Goal: Download file/media

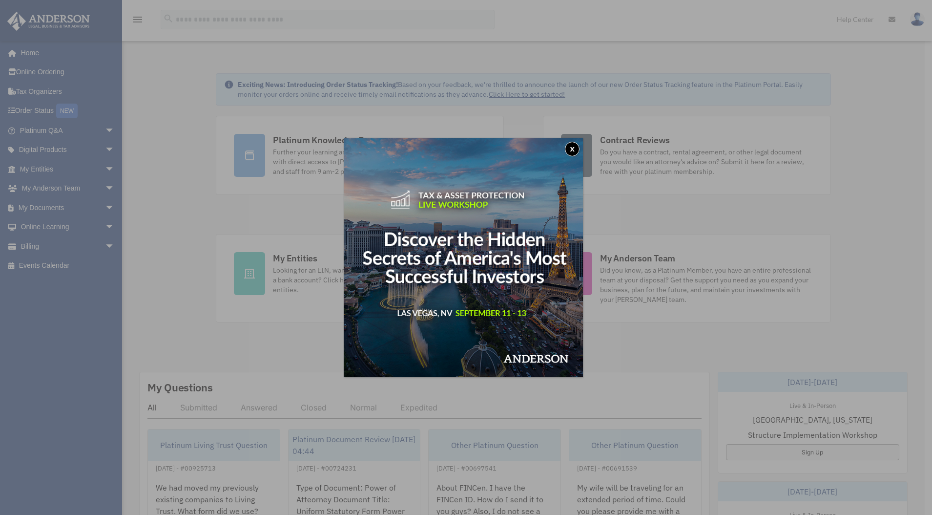
click at [575, 148] on button "x" at bounding box center [572, 149] width 15 height 15
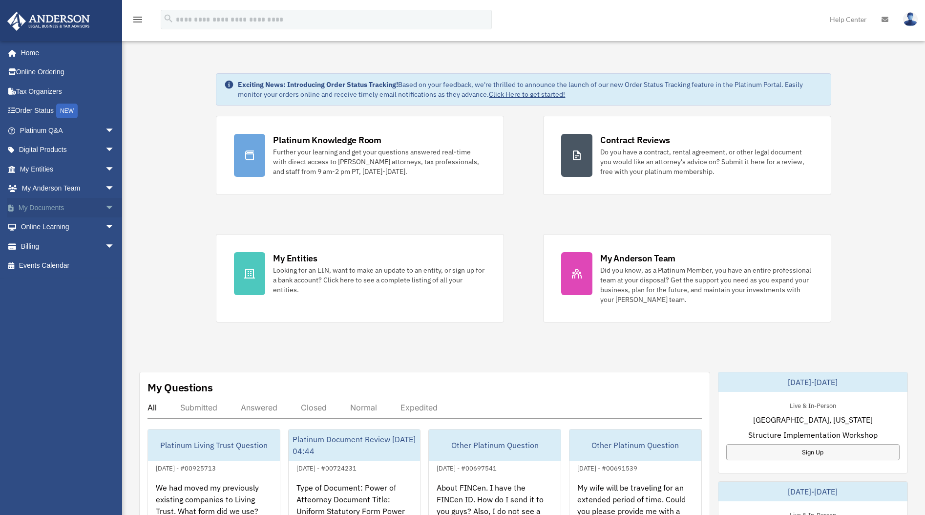
click at [62, 207] on link "My Documents arrow_drop_down" at bounding box center [68, 208] width 123 height 20
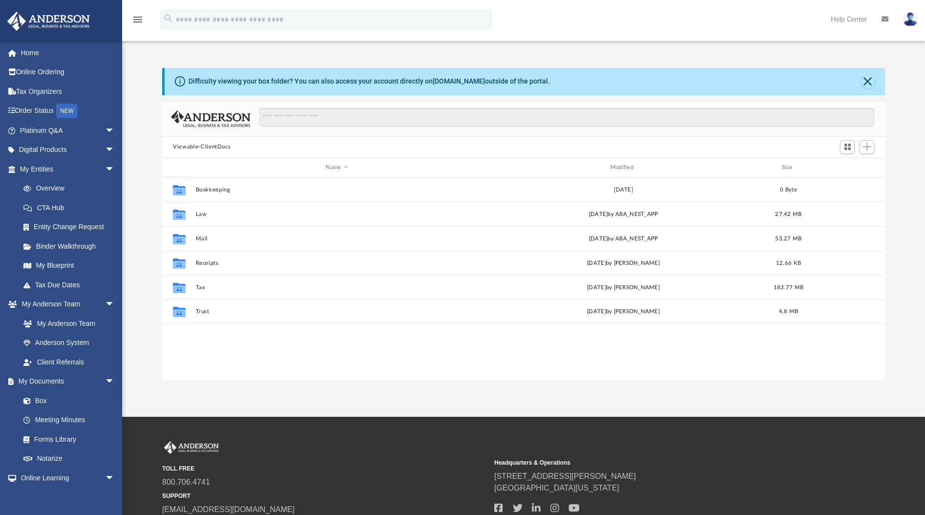
scroll to position [215, 715]
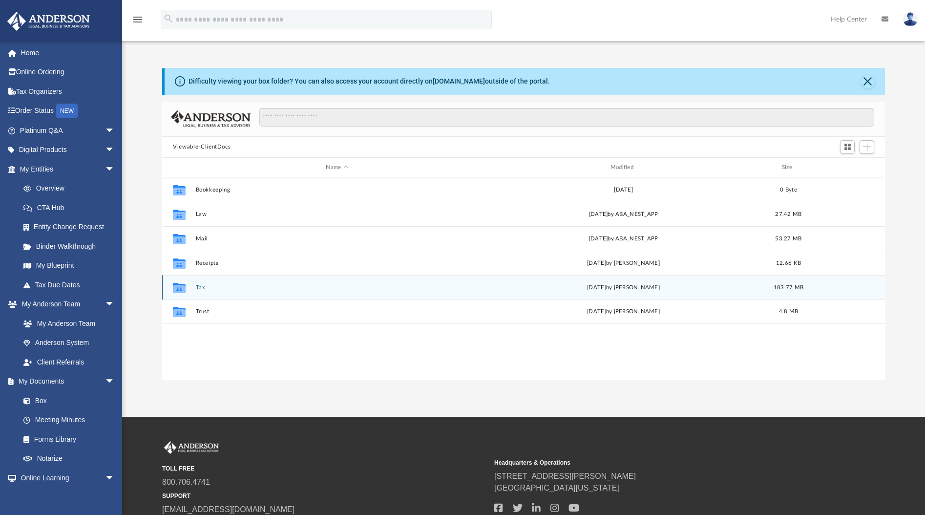
click at [201, 287] on button "Tax" at bounding box center [337, 287] width 282 height 6
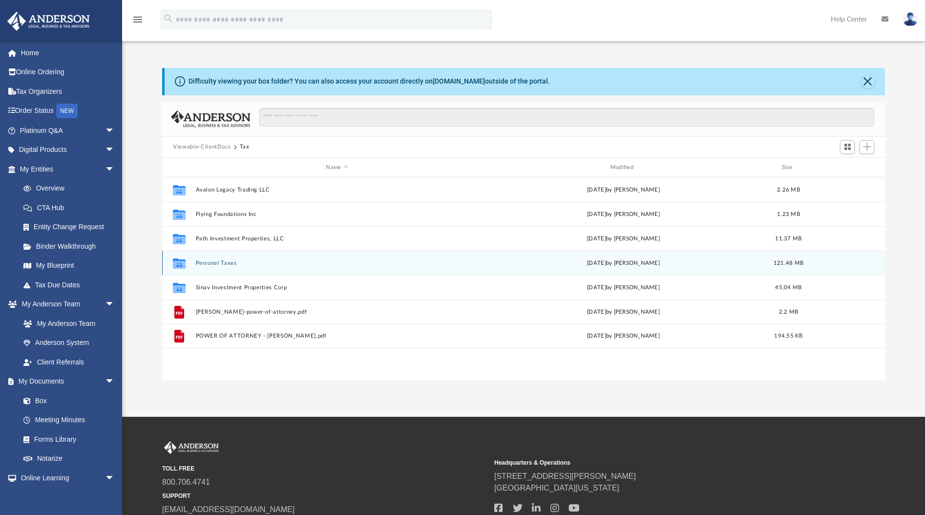
click at [226, 264] on button "Personal Taxes" at bounding box center [337, 263] width 282 height 6
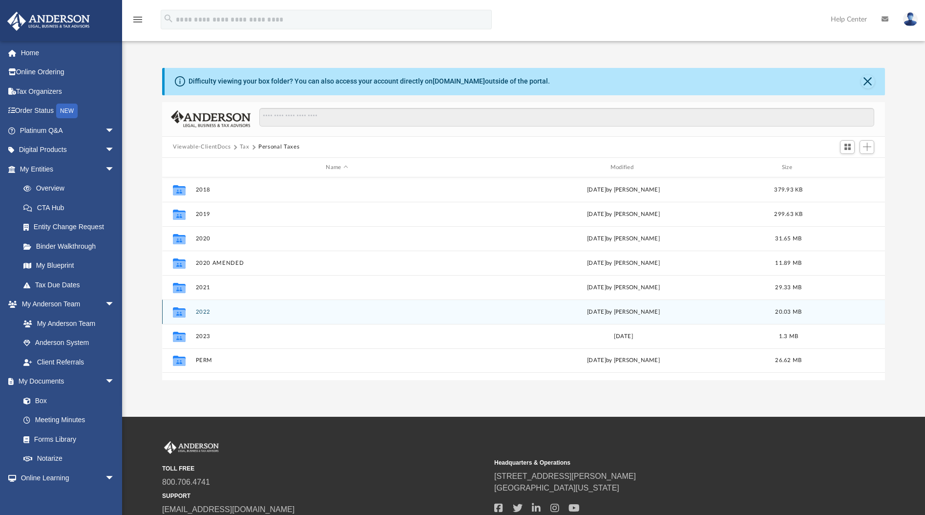
click at [201, 312] on button "2022" at bounding box center [337, 312] width 282 height 6
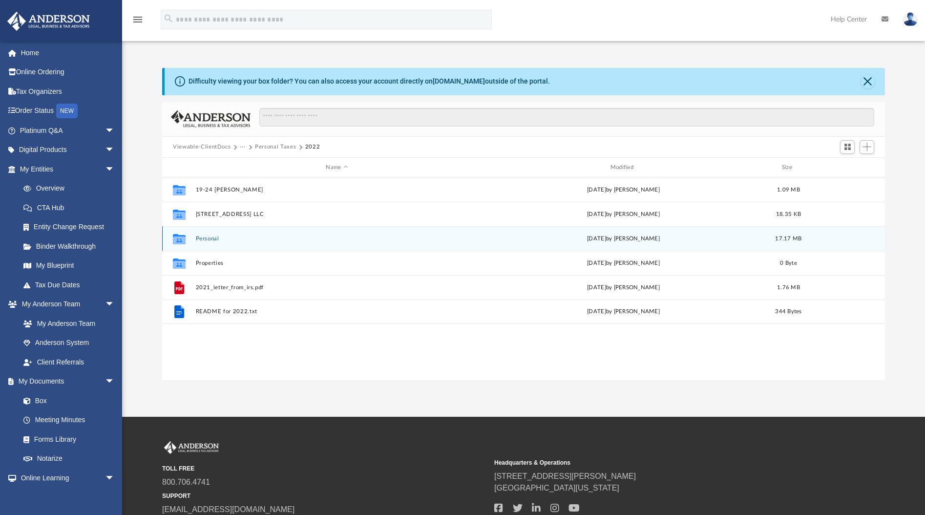
click at [212, 238] on button "Personal" at bounding box center [337, 238] width 282 height 6
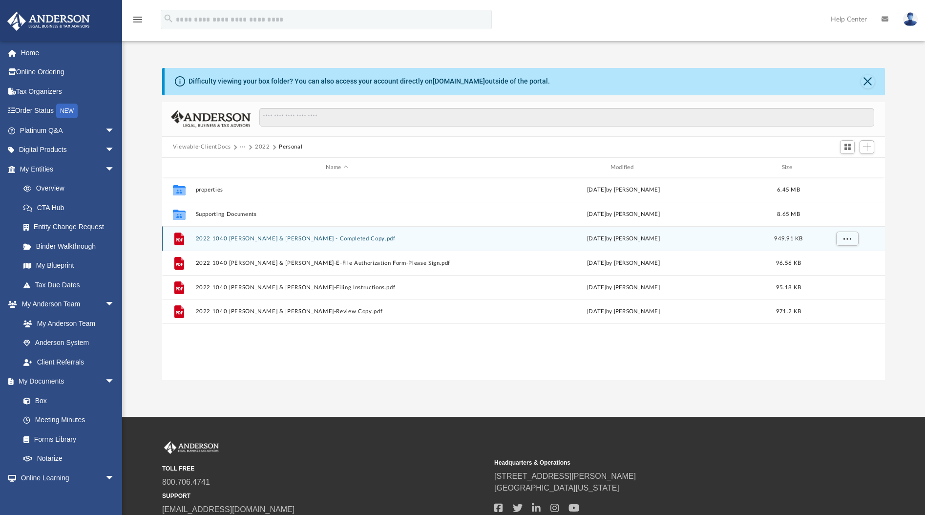
click at [332, 238] on button "2022 1040 Patel, Rajesh M. & Aminder R. - Completed Copy.pdf" at bounding box center [337, 238] width 282 height 6
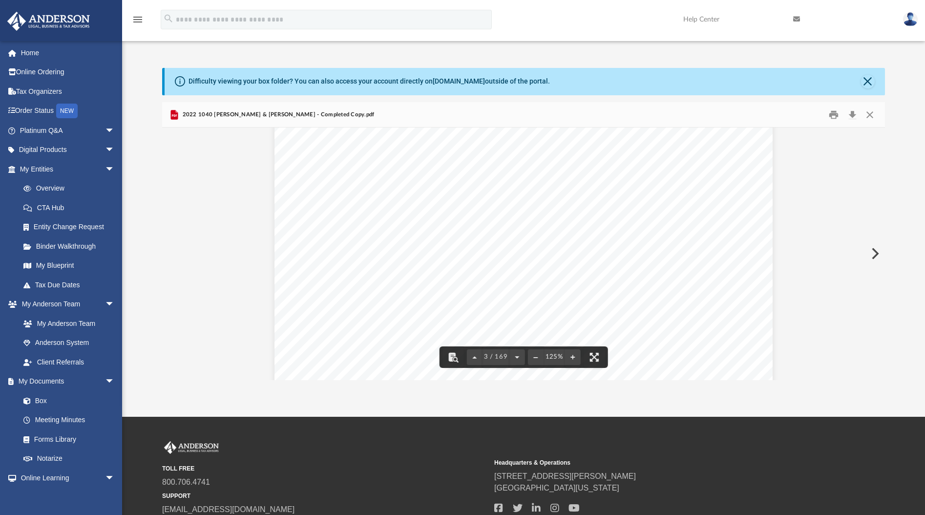
scroll to position [1757, 0]
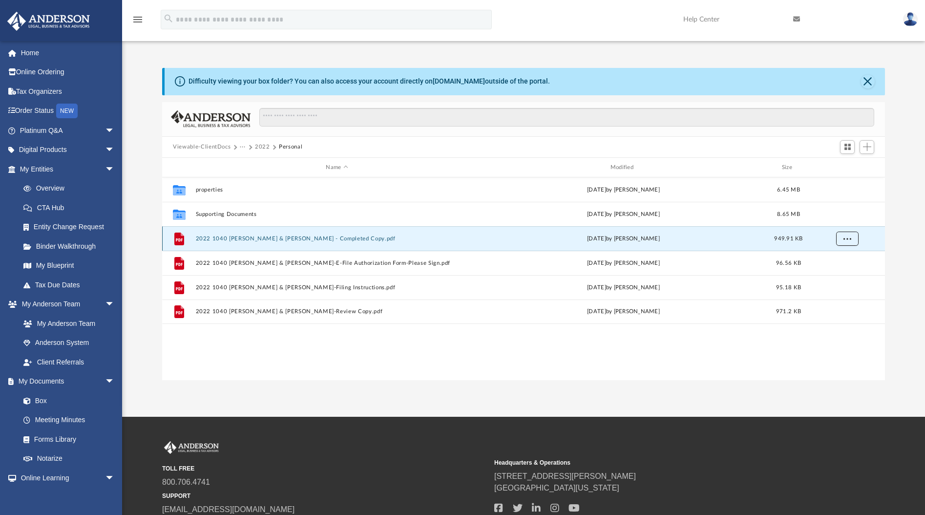
click at [847, 239] on span "More options" at bounding box center [847, 238] width 8 height 5
click at [843, 273] on li "Download" at bounding box center [838, 274] width 28 height 10
click at [261, 146] on button "2022" at bounding box center [262, 147] width 15 height 9
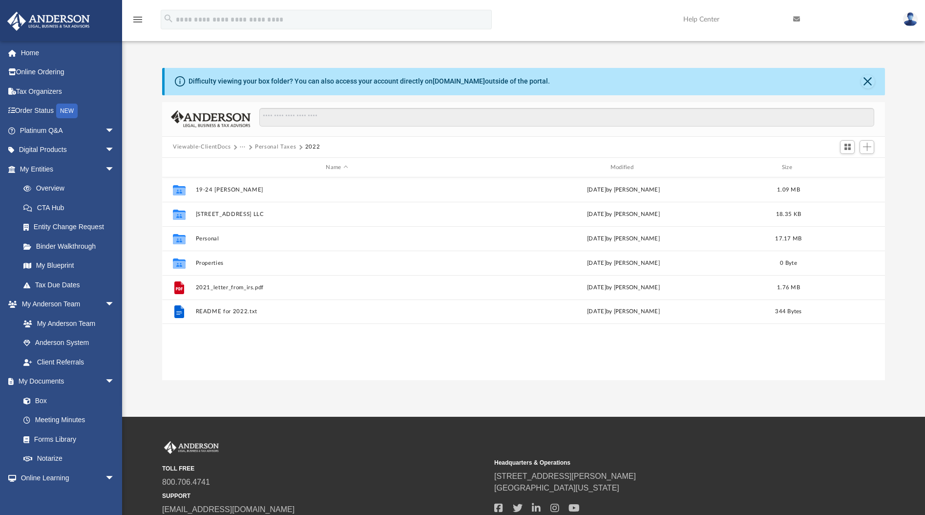
click at [277, 146] on button "Personal Taxes" at bounding box center [275, 147] width 41 height 9
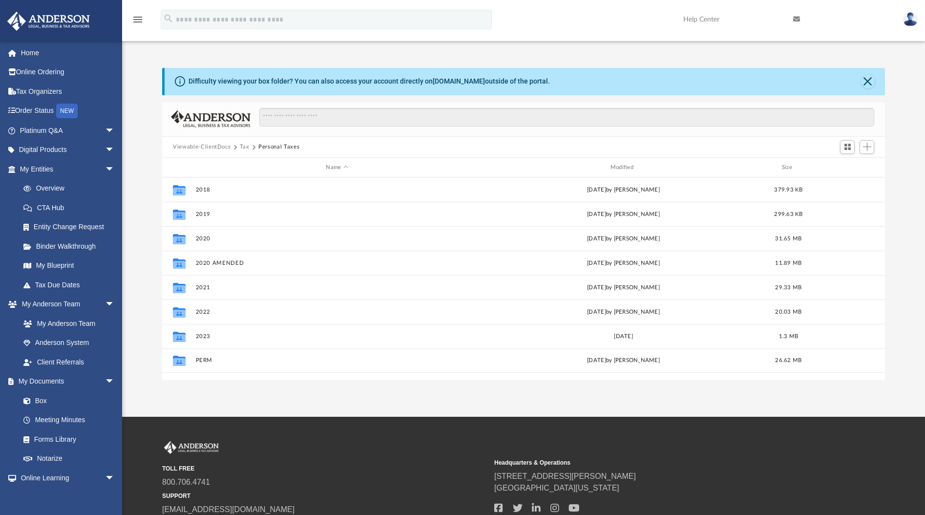
click at [242, 147] on button "Tax" at bounding box center [245, 147] width 10 height 9
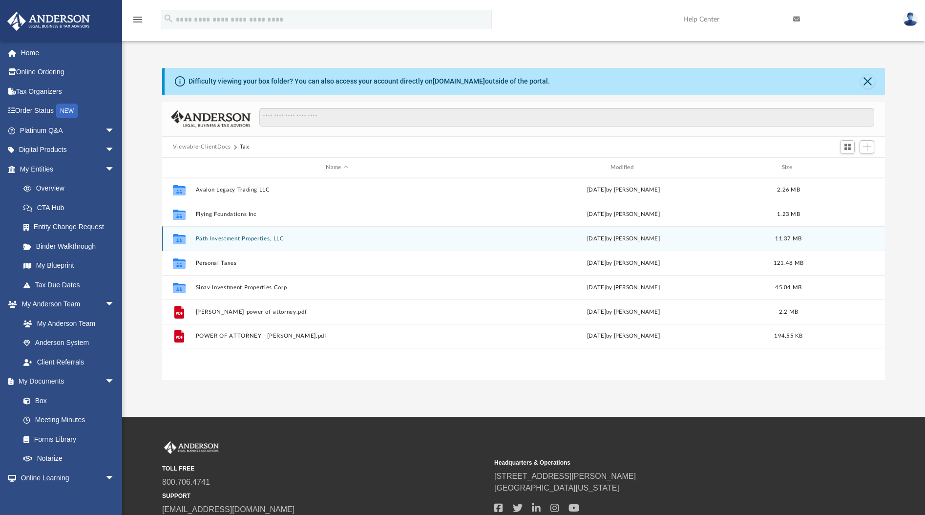
click at [239, 237] on button "Path Investment Properties, LLC" at bounding box center [337, 238] width 282 height 6
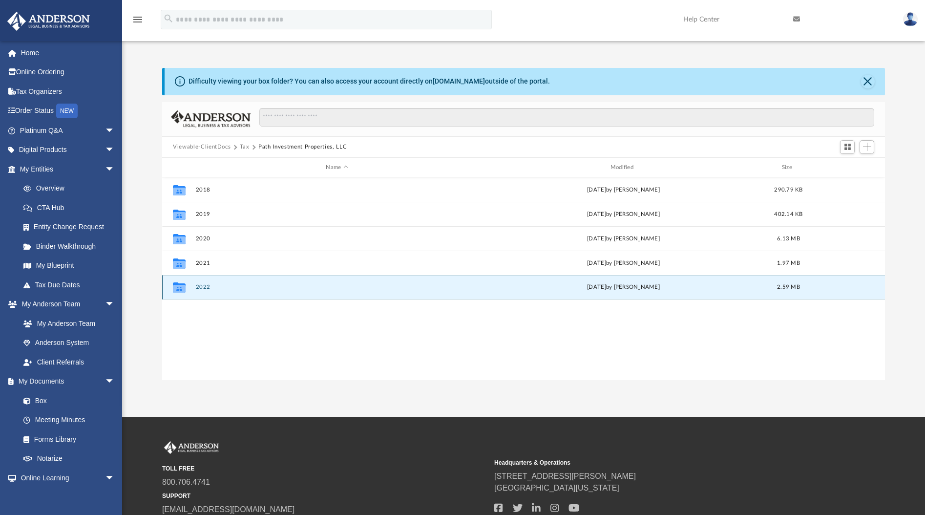
click at [199, 288] on button "2022" at bounding box center [337, 287] width 282 height 6
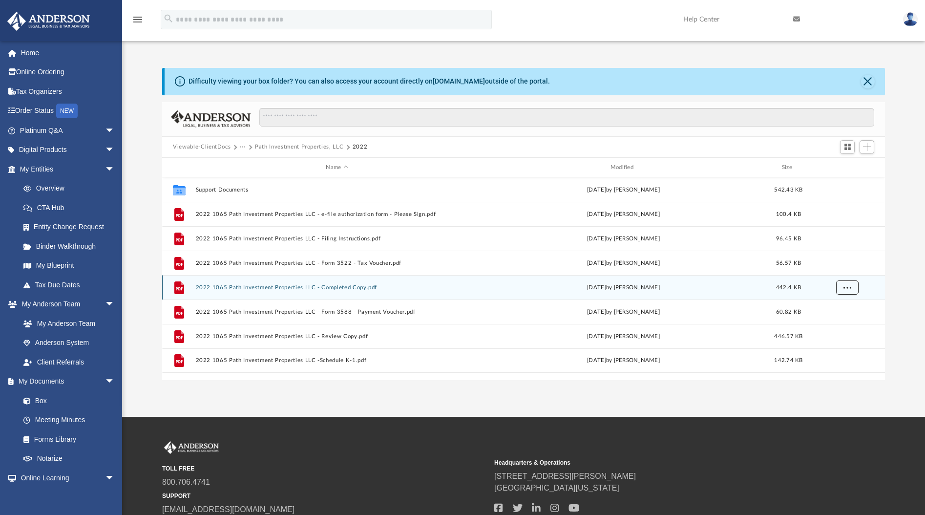
click at [851, 284] on button "More options" at bounding box center [847, 287] width 22 height 15
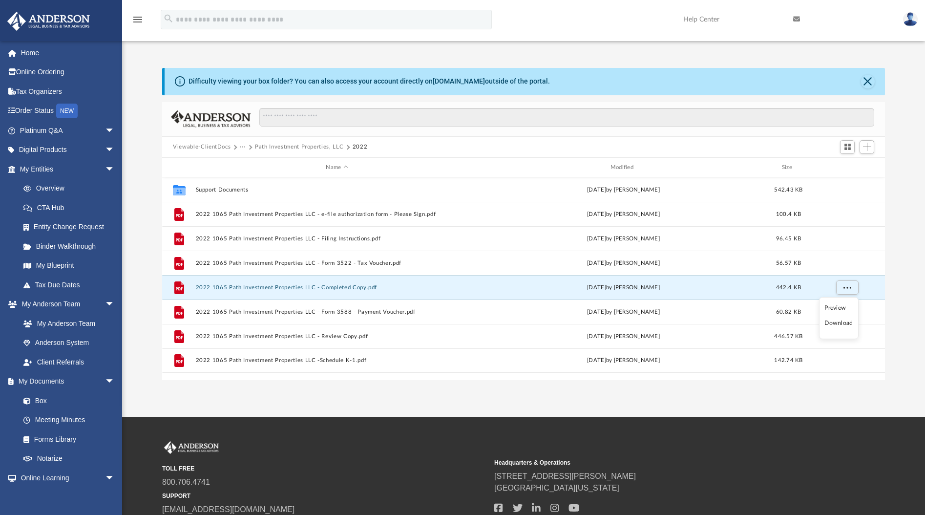
click at [847, 324] on li "Download" at bounding box center [838, 323] width 28 height 10
click at [240, 147] on button "···" at bounding box center [243, 147] width 6 height 9
click at [251, 164] on li "Tax" at bounding box center [249, 164] width 9 height 10
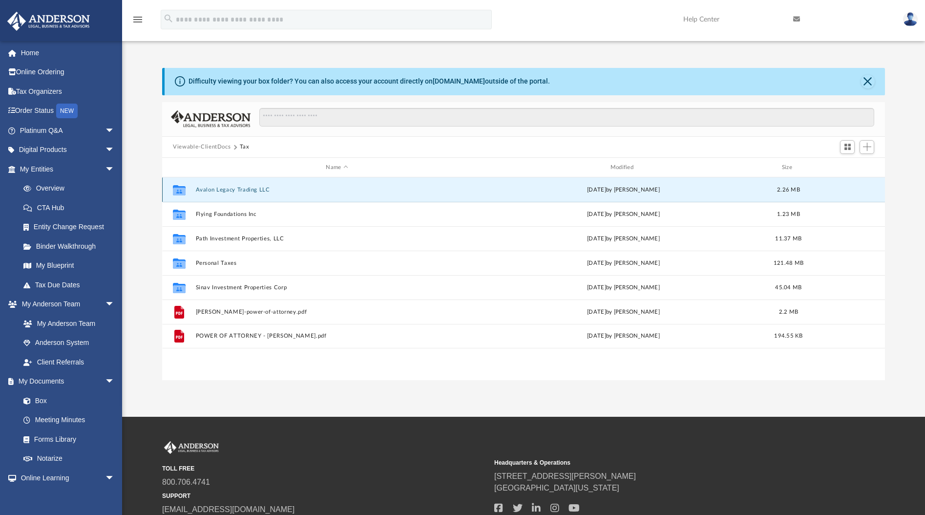
click at [234, 187] on button "Avalon Legacy Trading LLC" at bounding box center [337, 190] width 282 height 6
